Goal: Information Seeking & Learning: Learn about a topic

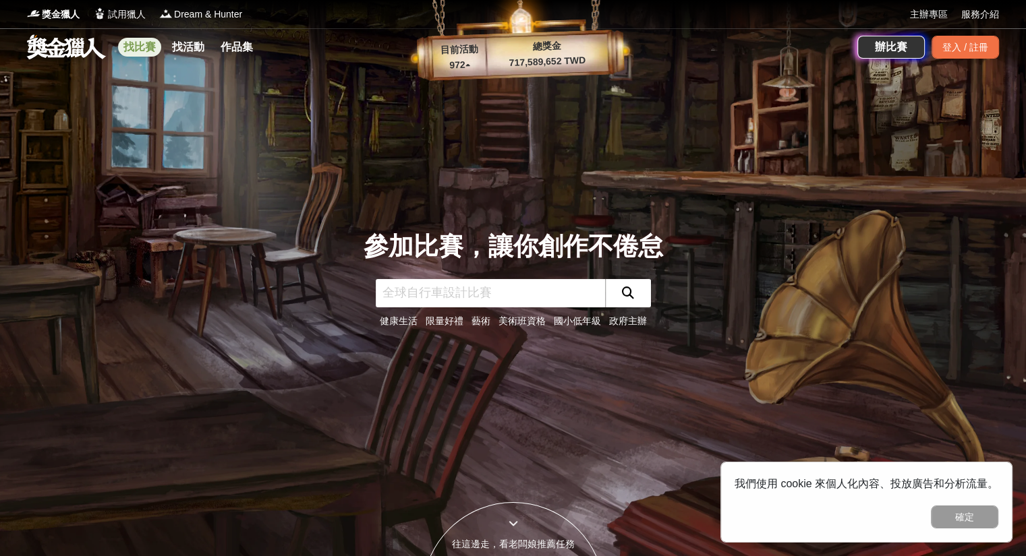
click at [142, 51] on link "找比賽" at bounding box center [139, 47] width 43 height 19
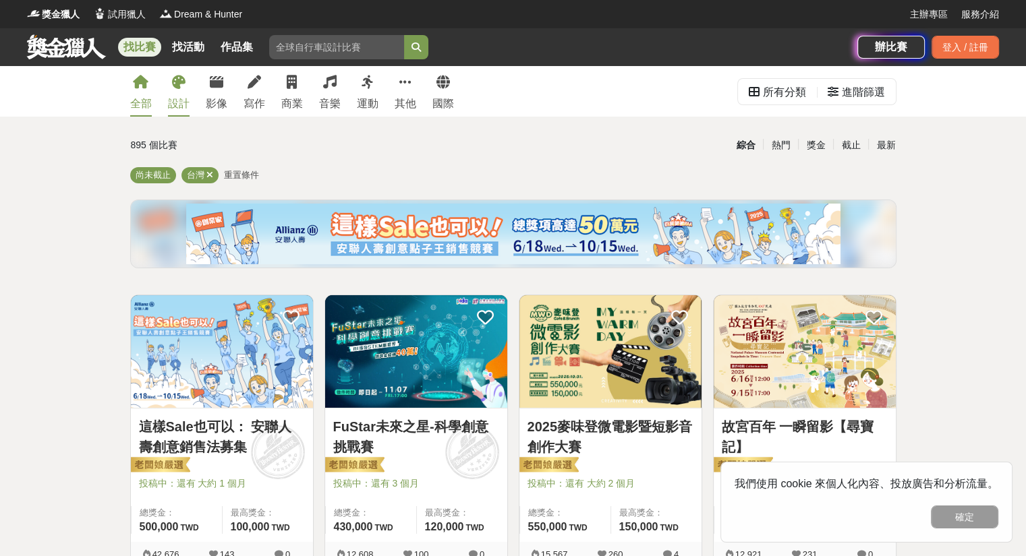
click at [181, 101] on div "設計" at bounding box center [179, 104] width 22 height 16
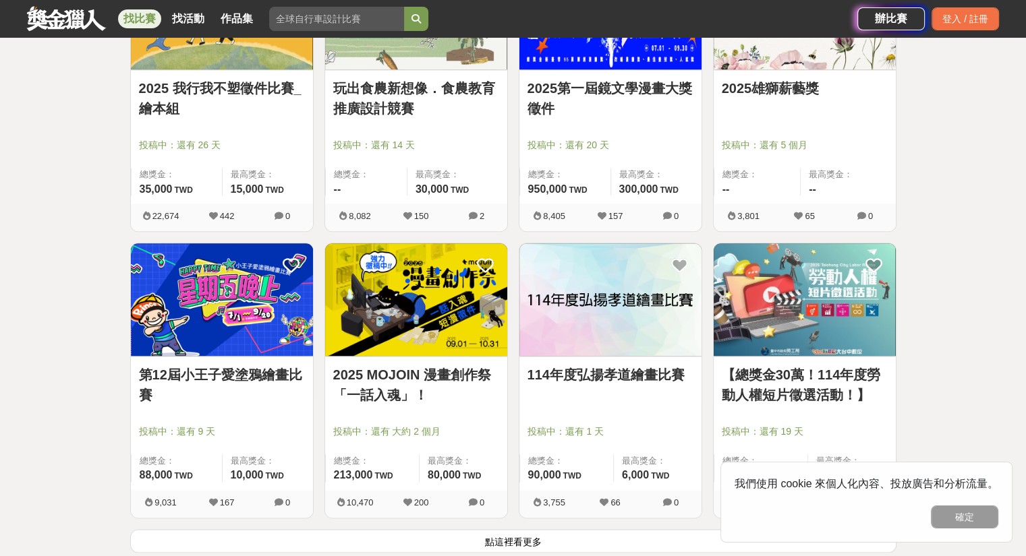
scroll to position [1686, 0]
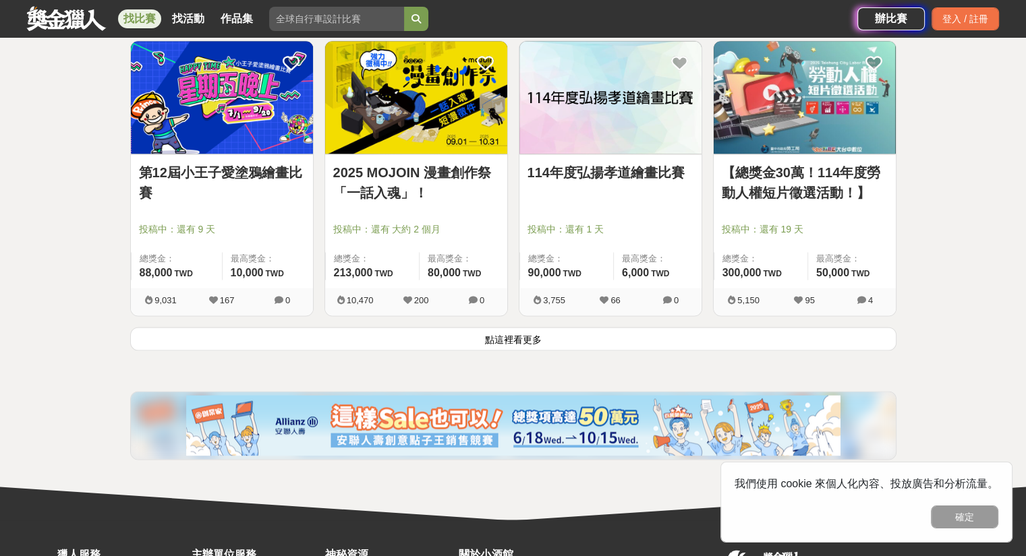
click at [521, 335] on button "點這裡看更多" at bounding box center [513, 339] width 766 height 24
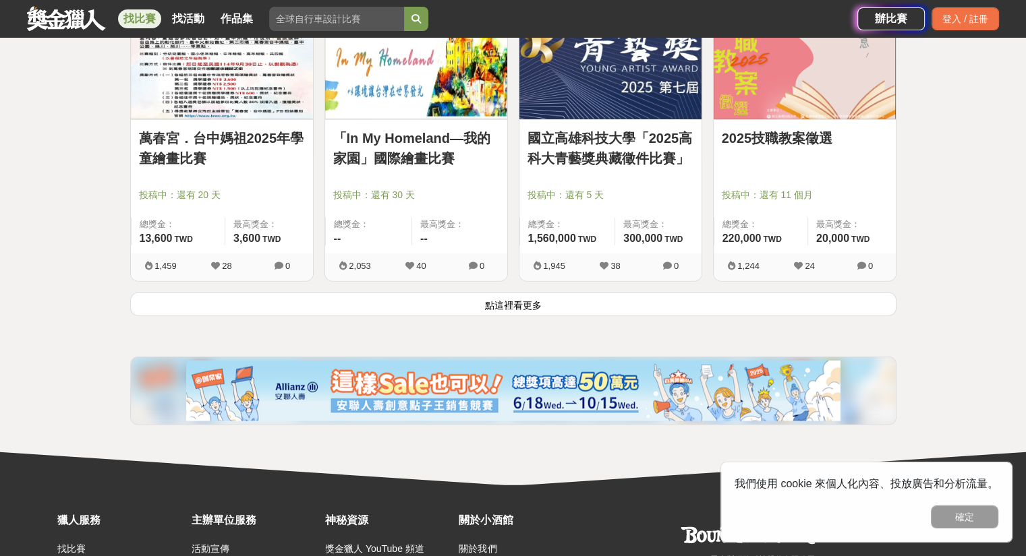
scroll to position [3439, 0]
click at [470, 301] on button "點這裡看更多" at bounding box center [513, 304] width 766 height 24
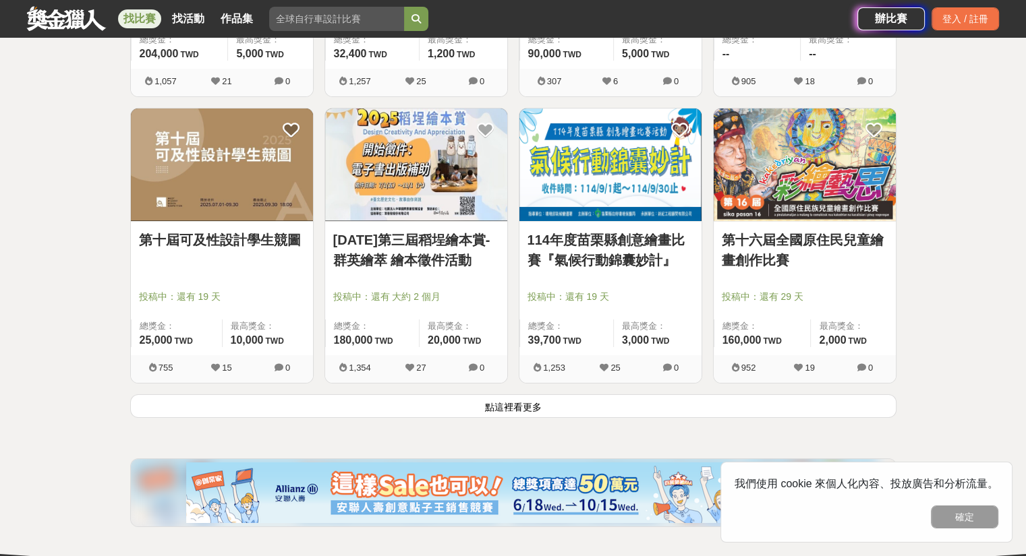
scroll to position [5057, 0]
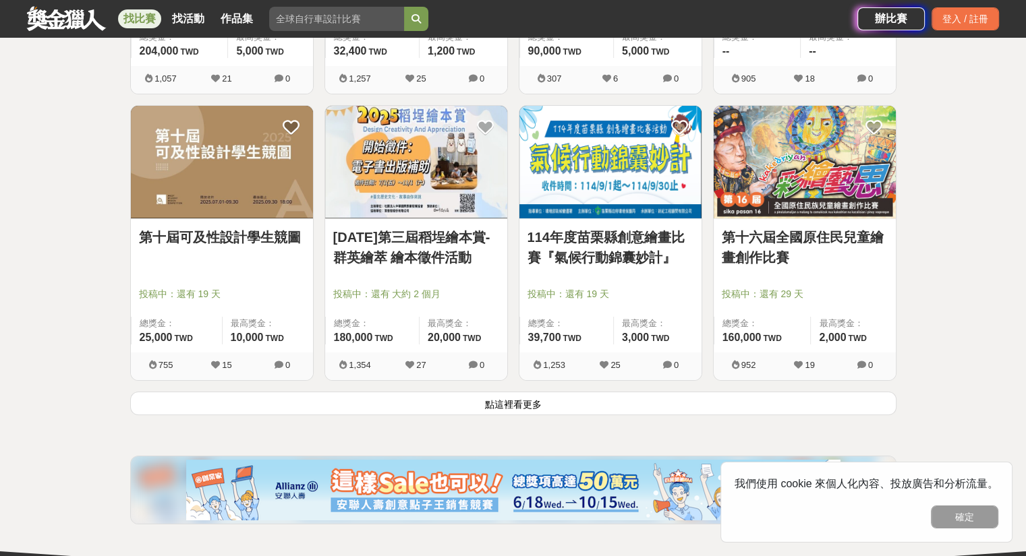
click at [534, 406] on button "點這裡看更多" at bounding box center [513, 404] width 766 height 24
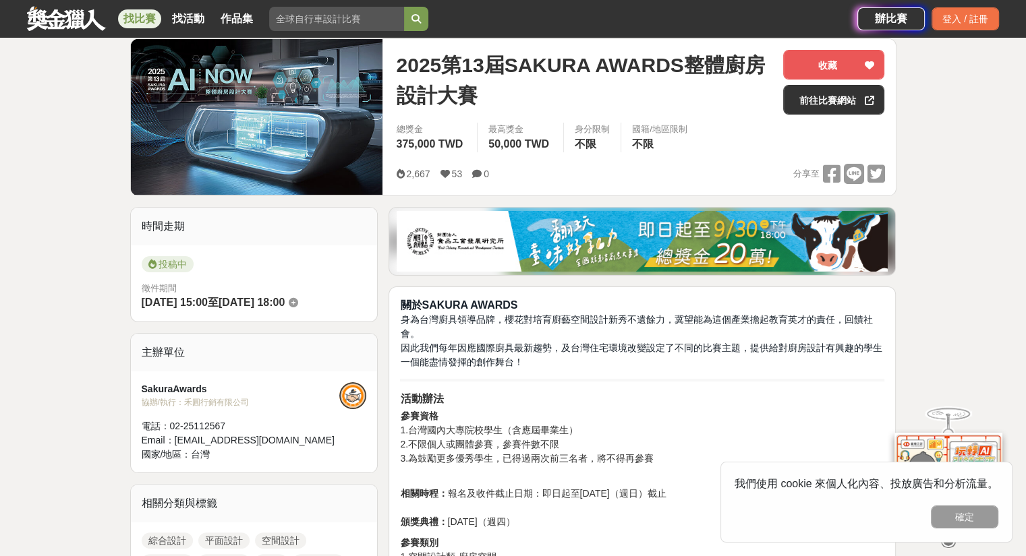
scroll to position [135, 0]
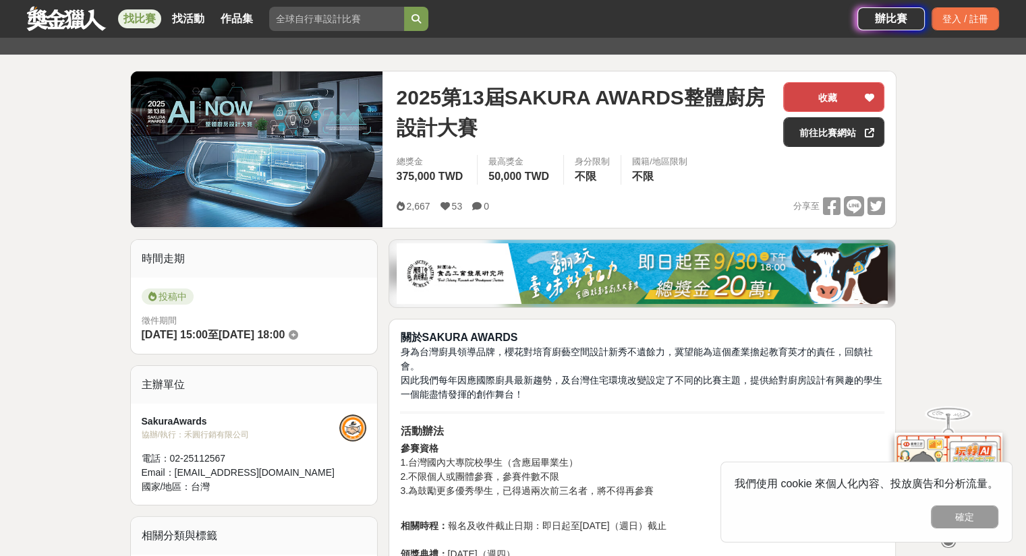
click at [837, 98] on button "收藏" at bounding box center [833, 97] width 101 height 30
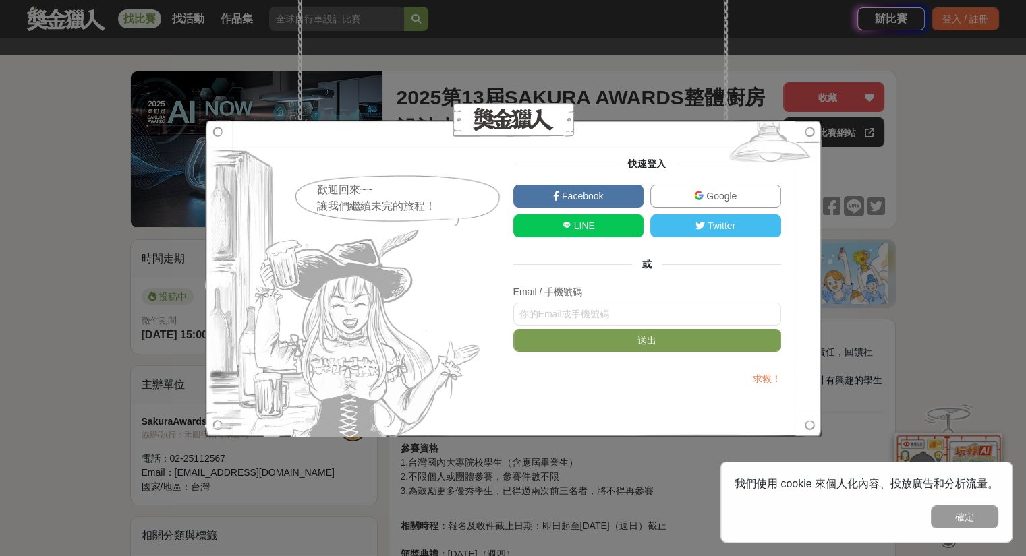
click at [686, 196] on link "Google" at bounding box center [715, 196] width 131 height 23
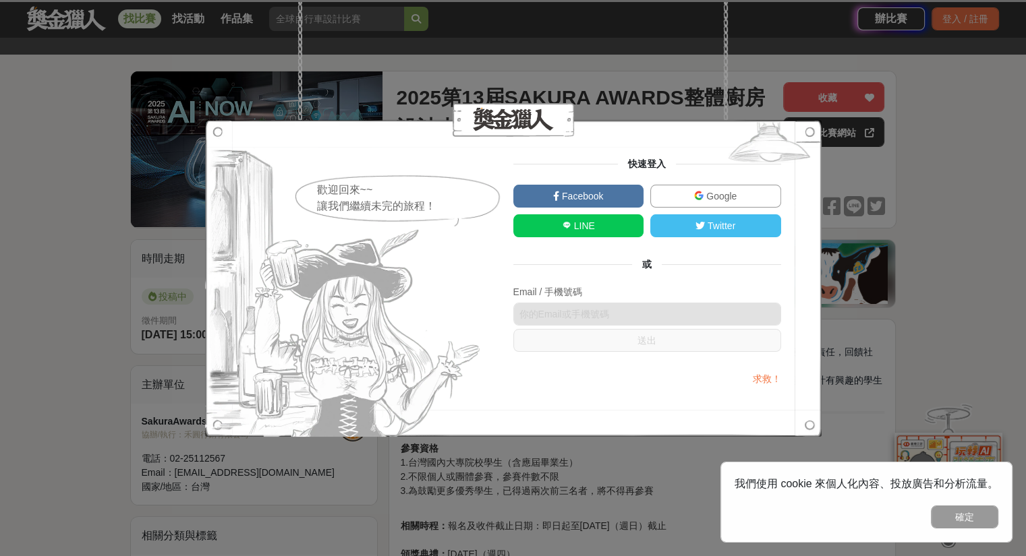
click at [929, 90] on div "歡迎回來~~ 讓我們繼續未完的旅程！ 快速登入 Facebook Google LINE Twitter 或 Email / 手機號碼 送出 求救！" at bounding box center [513, 278] width 1026 height 556
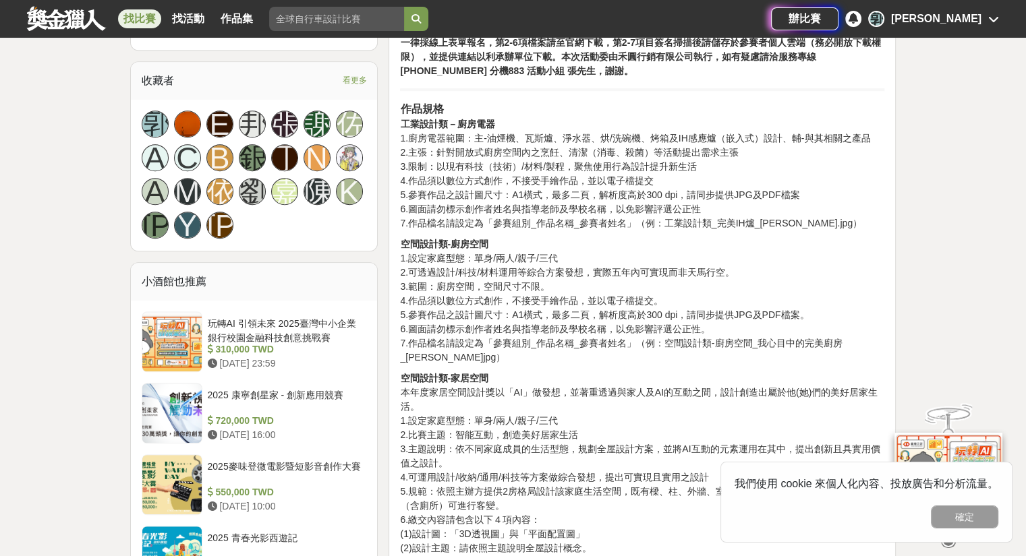
scroll to position [742, 0]
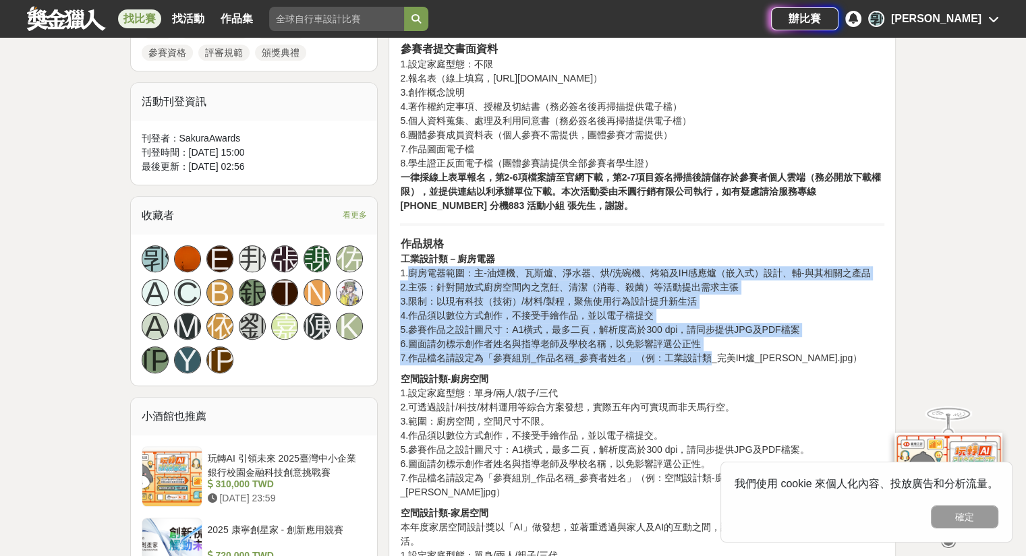
drag, startPoint x: 407, startPoint y: 270, endPoint x: 701, endPoint y: 351, distance: 305.1
click at [701, 351] on p "作品規格 工業設計類－廚房電器 1.廚房電器範圍：主-油煙機、瓦斯爐、淨水器、烘/洗碗機、烤箱及IH感應爐（嵌入式）設計、輔-與其相關之產品 2.主張：針對開…" at bounding box center [642, 300] width 484 height 129
click at [770, 331] on p "作品規格 工業設計類－廚房電器 1.廚房電器範圍：主-油煙機、瓦斯爐、淨水器、烘/洗碗機、烤箱及IH感應爐（嵌入式）設計、輔-與其相關之產品 2.主張：針對開…" at bounding box center [642, 300] width 484 height 129
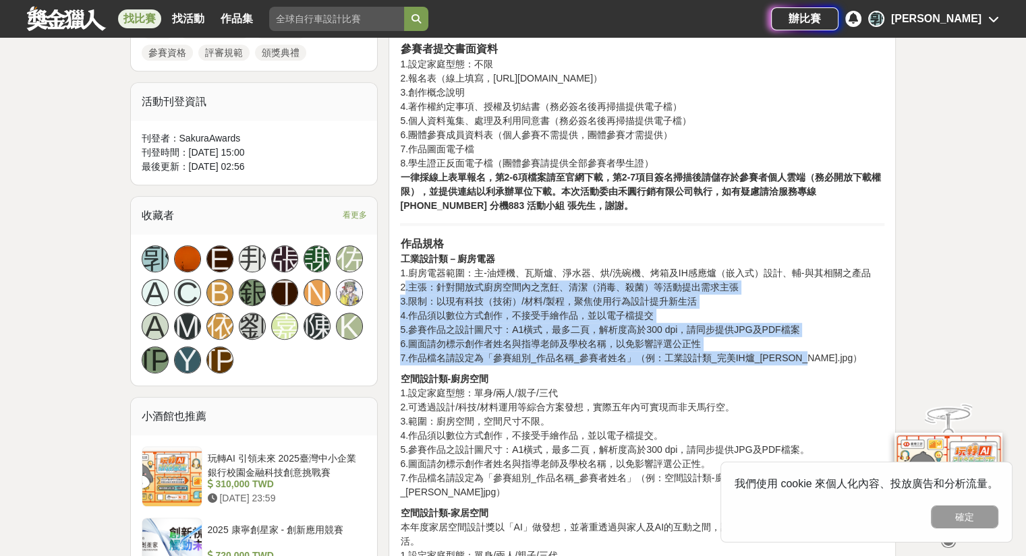
drag, startPoint x: 813, startPoint y: 362, endPoint x: 405, endPoint y: 283, distance: 415.6
click at [405, 283] on p "作品規格 工業設計類－廚房電器 1.廚房電器範圍：主-油煙機、瓦斯爐、淨水器、烘/洗碗機、烤箱及IH感應爐（嵌入式）設計、輔-與其相關之產品 2.主張：針對開…" at bounding box center [642, 300] width 484 height 129
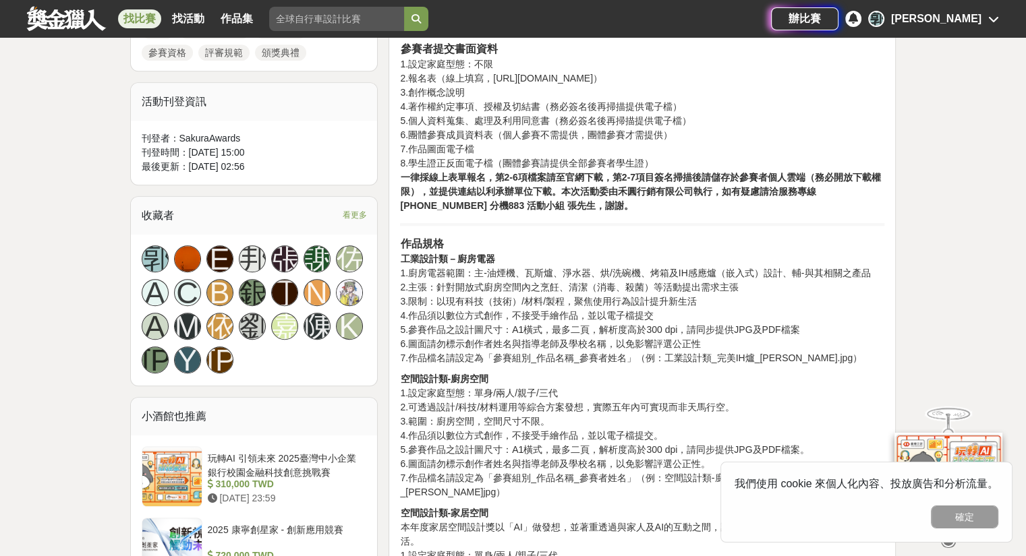
click at [406, 271] on p "作品規格 工業設計類－廚房電器 1.廚房電器範圍：主-油煙機、瓦斯爐、淨水器、烘/洗碗機、烤箱及IH感應爐（嵌入式）設計、輔-與其相關之產品 2.主張：針對開…" at bounding box center [642, 300] width 484 height 129
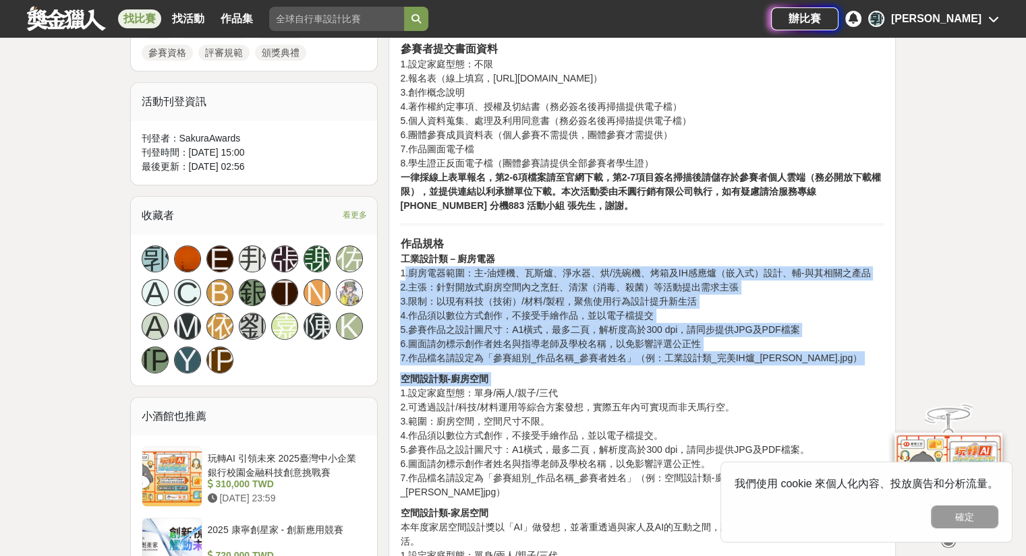
drag, startPoint x: 406, startPoint y: 271, endPoint x: 759, endPoint y: 369, distance: 366.6
click at [805, 344] on p "作品規格 工業設計類－廚房電器 1.廚房電器範圍：主-油煙機、瓦斯爐、淨水器、烘/洗碗機、烤箱及IH感應爐（嵌入式）設計、輔-與其相關之產品 2.主張：針對開…" at bounding box center [642, 300] width 484 height 129
drag, startPoint x: 407, startPoint y: 269, endPoint x: 805, endPoint y: 354, distance: 406.8
click at [827, 354] on p "作品規格 工業設計類－廚房電器 1.廚房電器範圍：主-油煙機、瓦斯爐、淨水器、烘/洗碗機、烤箱及IH感應爐（嵌入式）設計、輔-與其相關之產品 2.主張：針對開…" at bounding box center [642, 300] width 484 height 129
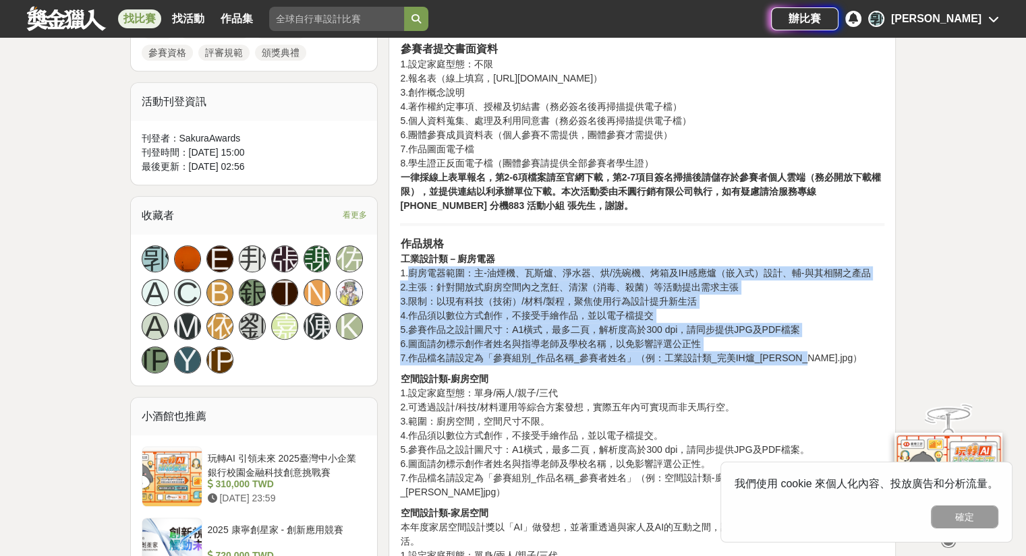
copy p "廚房電器範圍：主-油煙機、瓦斯爐、淨水器、烘/洗碗機、烤箱及IH感應爐（嵌入式）設計、輔-與其相關之產品 2.主張：針對開放式廚房空間內之烹飪、清潔（消毒、殺…"
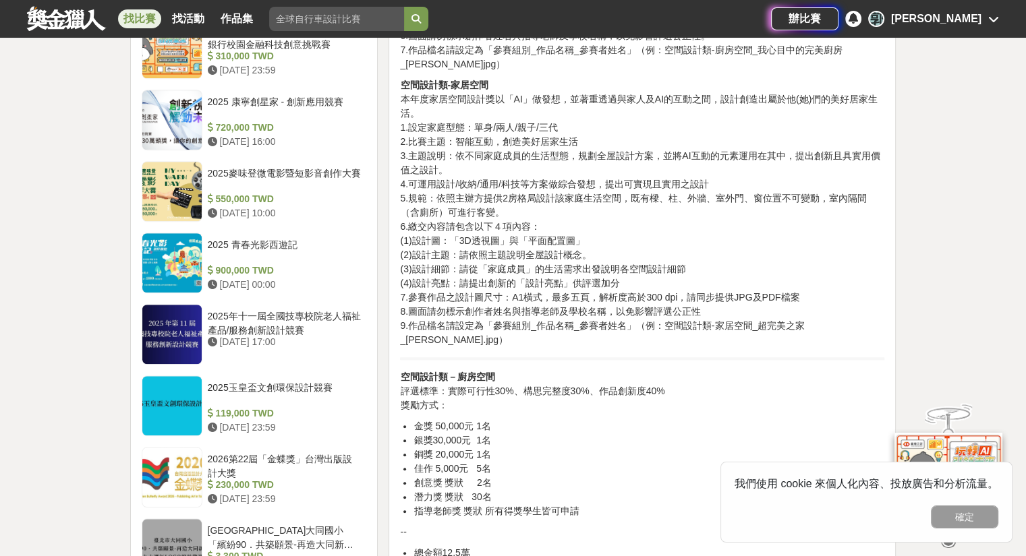
scroll to position [1214, 0]
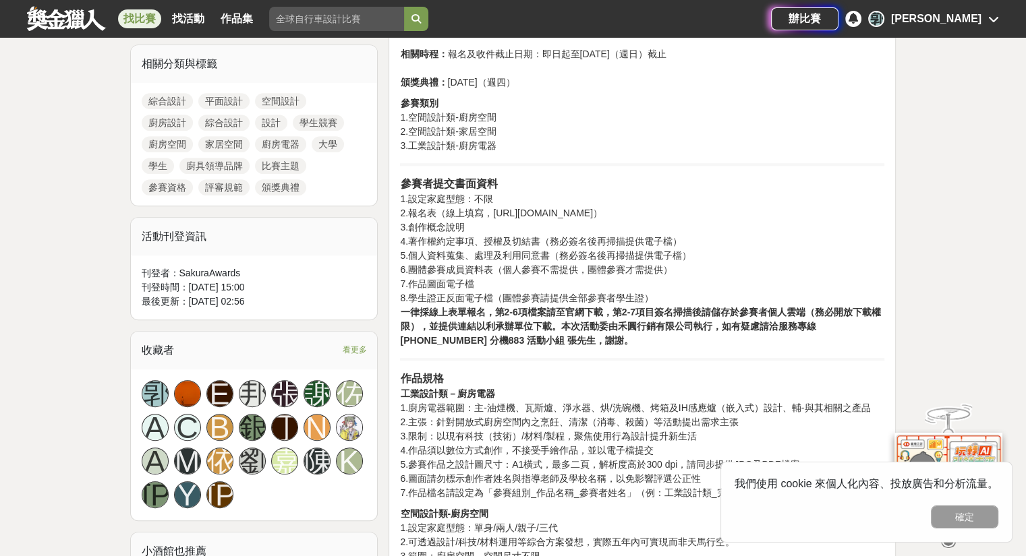
click at [712, 335] on p "參賽者提交書面資料 1.設定家庭型態：不限 2.報名表（線上填寫，[URL][DOMAIN_NAME]） 3.創作概念說明 4.著作權約定事項、授權及切結書（…" at bounding box center [642, 262] width 484 height 172
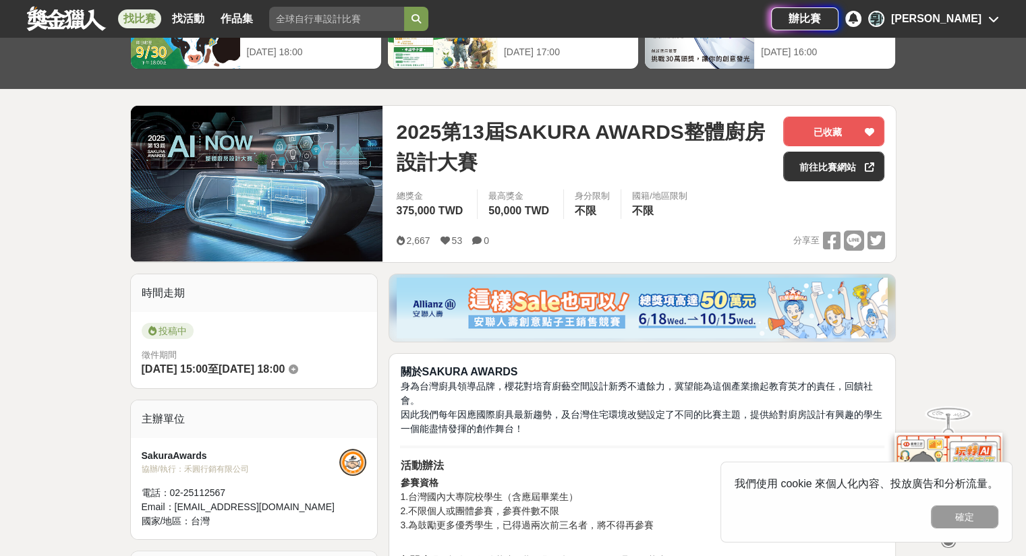
scroll to position [67, 0]
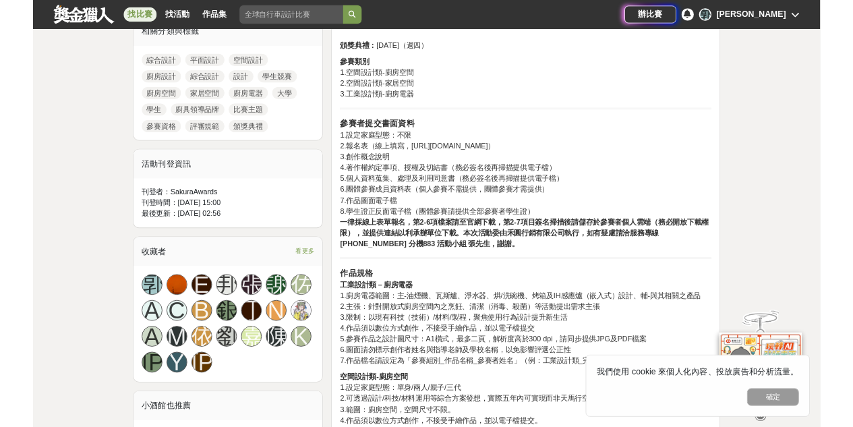
scroll to position [674, 0]
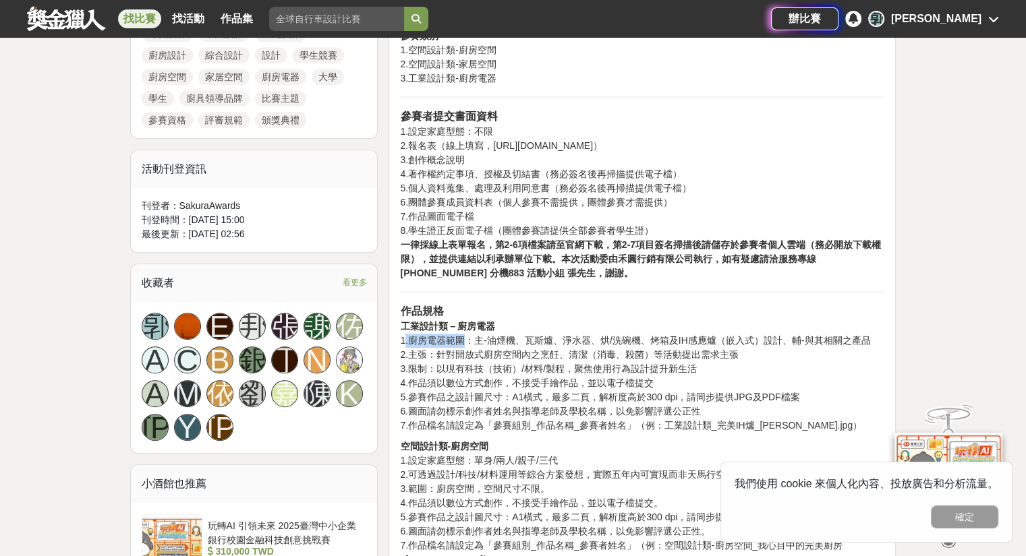
drag, startPoint x: 403, startPoint y: 342, endPoint x: 465, endPoint y: 339, distance: 62.8
click at [465, 339] on p "作品規格 工業設計類－廚房電器 1.廚房電器範圍：主-油煙機、瓦斯爐、淨水器、烘/洗碗機、烤箱及IH感應爐（嵌入式）設計、輔-與其相關之產品 2.主張：針對開…" at bounding box center [642, 367] width 484 height 129
copy p ".廚房電器範圍"
click at [507, 324] on p "作品規格 工業設計類－廚房電器 1.廚房電器範圍：主-油煙機、瓦斯爐、淨水器、烘/洗碗機、烤箱及IH感應爐（嵌入式）設計、輔-與其相關之產品 2.主張：針對開…" at bounding box center [642, 367] width 484 height 129
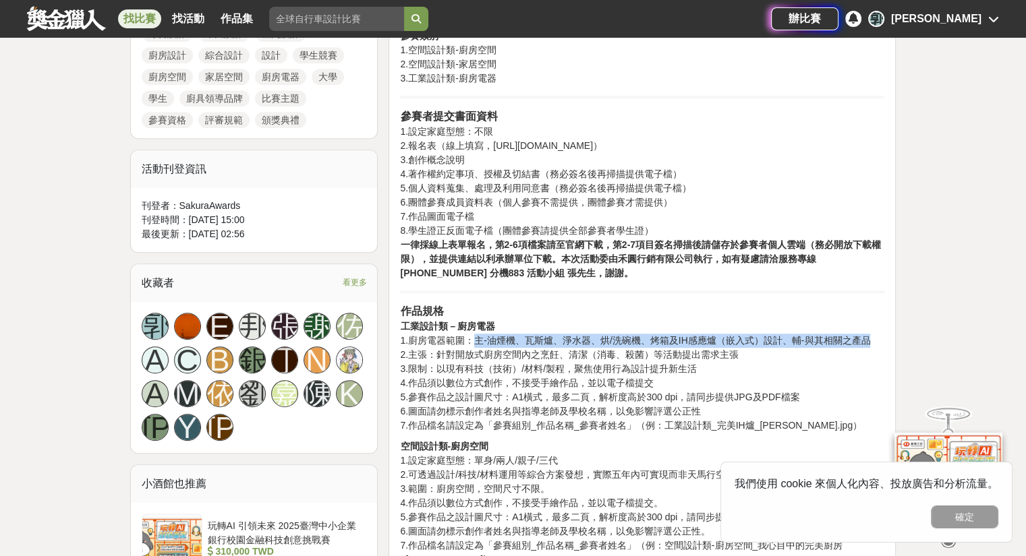
drag, startPoint x: 473, startPoint y: 341, endPoint x: 887, endPoint y: 344, distance: 414.7
copy p "主-油煙機、瓦斯爐、淨水器、烘/洗碗機、烤箱及IH感應爐（嵌入式）設計、輔-與其相關之產品"
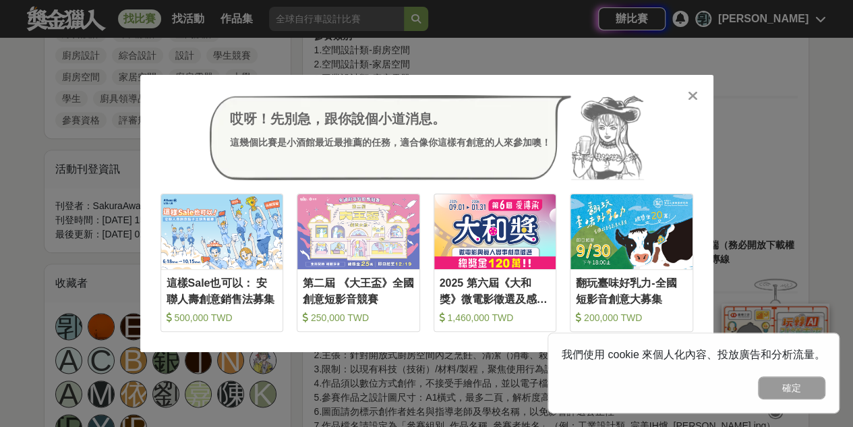
click at [686, 92] on div at bounding box center [692, 94] width 13 height 13
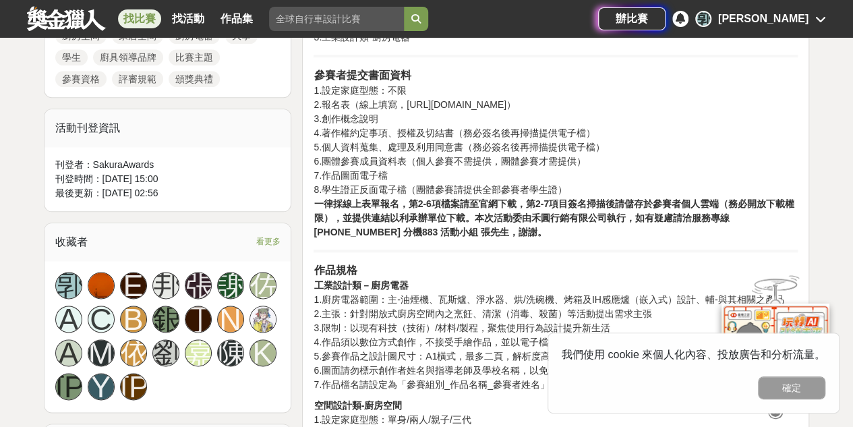
scroll to position [742, 0]
